Goal: Task Accomplishment & Management: Use online tool/utility

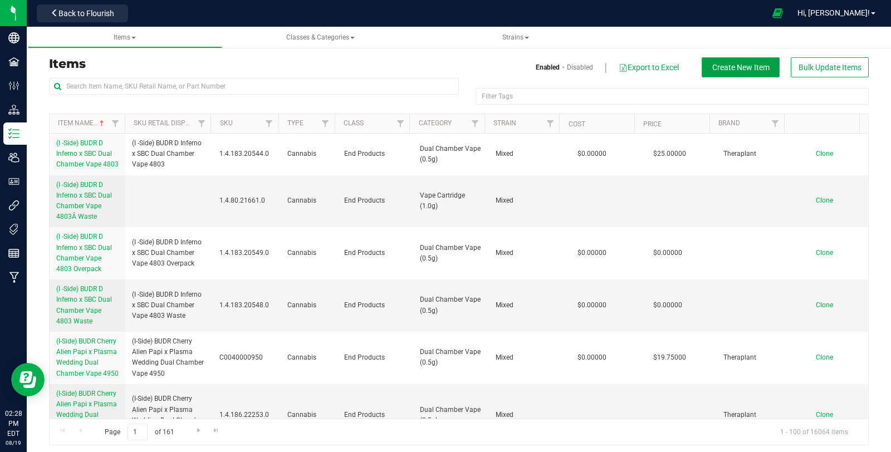
click at [728, 64] on span "Create New Item" at bounding box center [740, 67] width 57 height 9
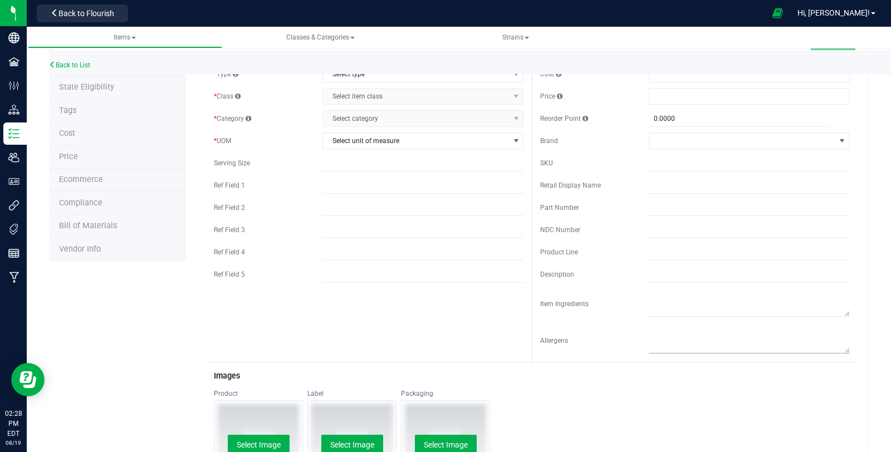
scroll to position [309, 0]
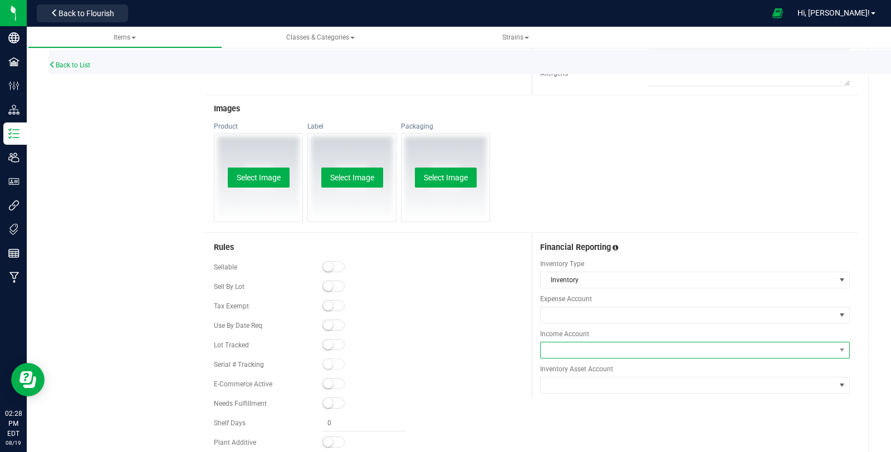
click at [663, 349] on span at bounding box center [688, 350] width 295 height 16
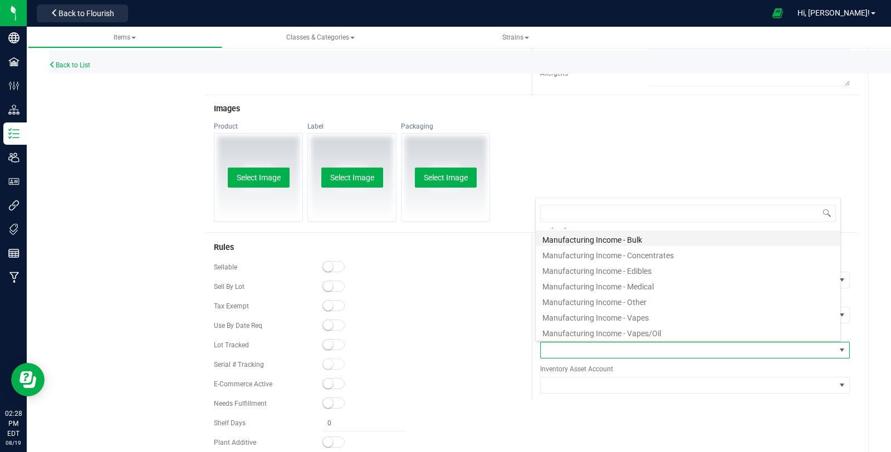
scroll to position [247, 0]
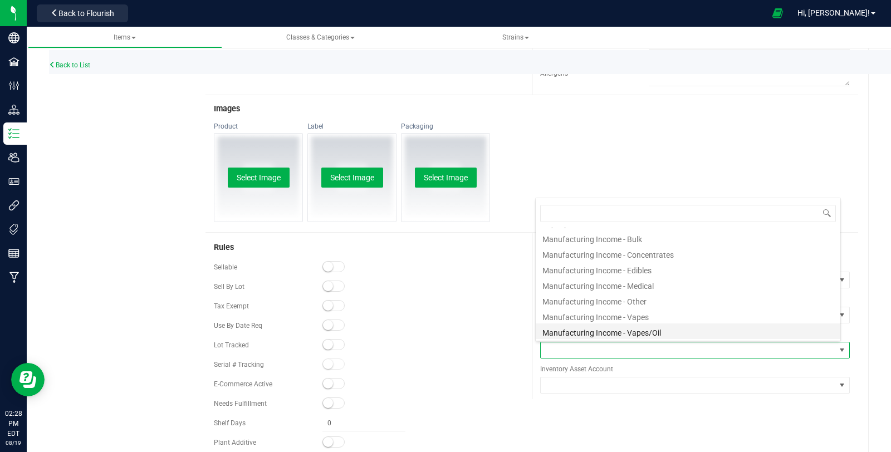
click at [700, 330] on li "Manufacturing Income - Vapes/Oil" at bounding box center [688, 331] width 305 height 16
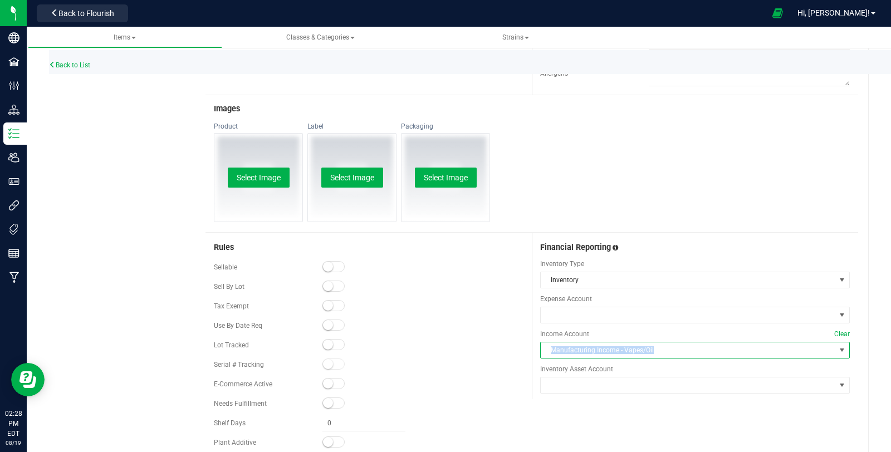
copy span "Manufacturing Income - Vapes/Oil"
drag, startPoint x: 652, startPoint y: 351, endPoint x: 546, endPoint y: 353, distance: 106.4
click at [546, 353] on span "Manufacturing Income - Vapes/Oil" at bounding box center [688, 350] width 295 height 16
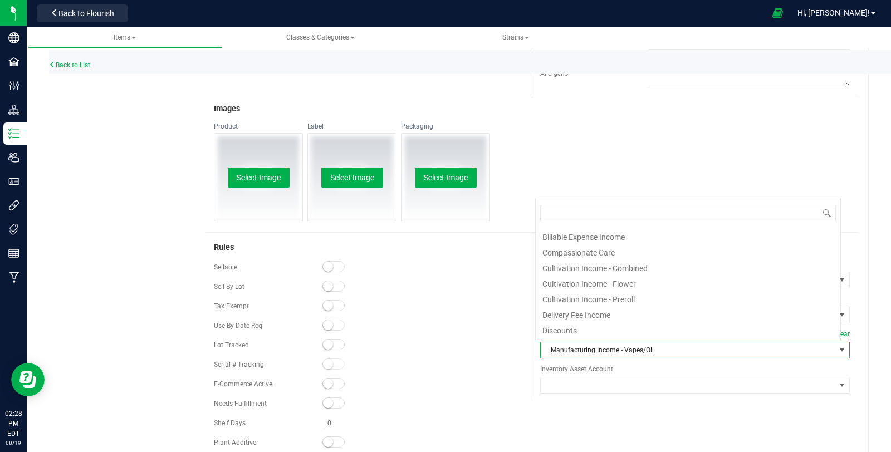
scroll to position [247, 0]
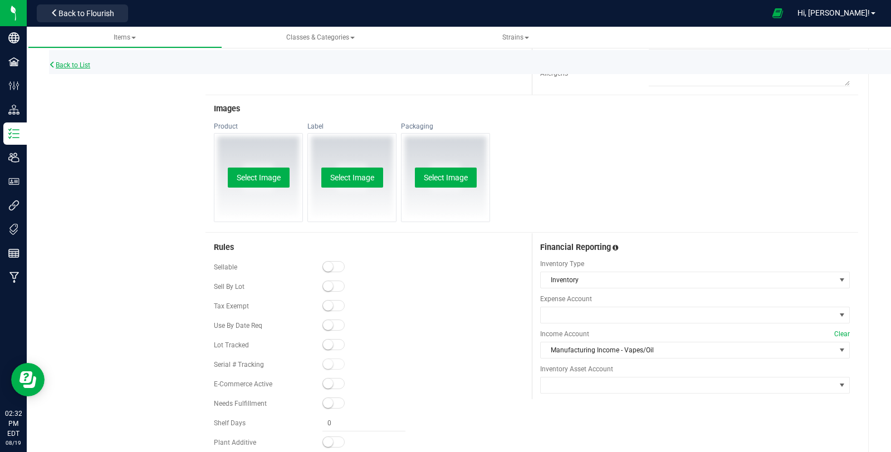
click at [87, 63] on link "Back to List" at bounding box center [69, 65] width 41 height 8
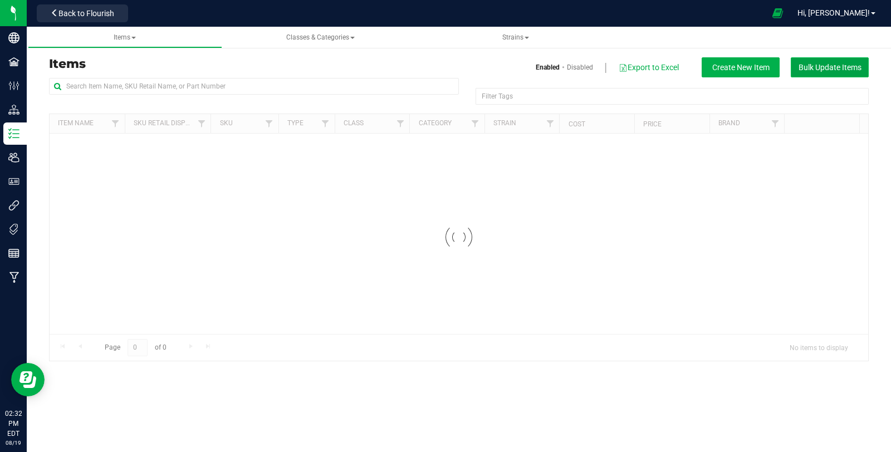
click at [821, 65] on span "Bulk Update Items" at bounding box center [829, 67] width 63 height 9
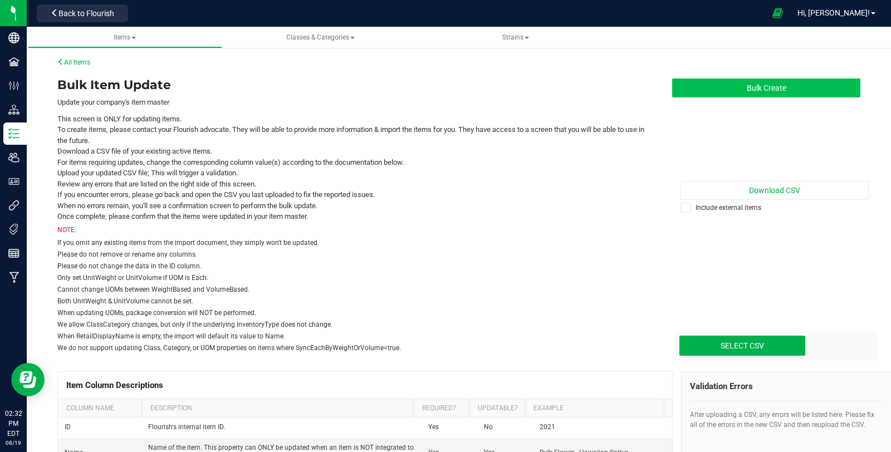
click at [796, 91] on button "Bulk Create" at bounding box center [766, 88] width 188 height 19
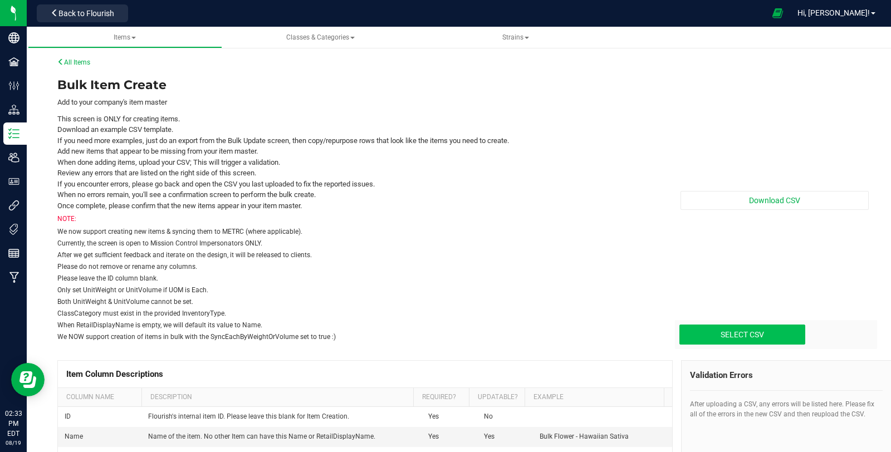
type input "C:\fakepath\create-items_[DATE].csv"
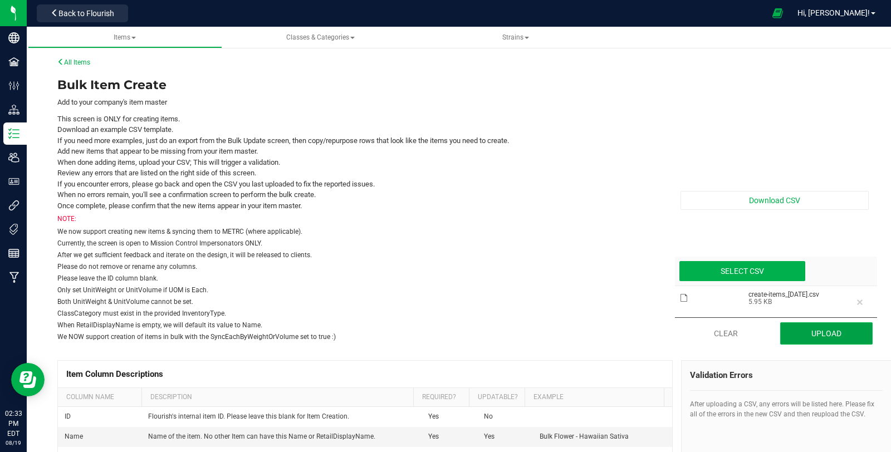
click at [788, 333] on button "Upload" at bounding box center [826, 333] width 93 height 22
